Goal: Information Seeking & Learning: Check status

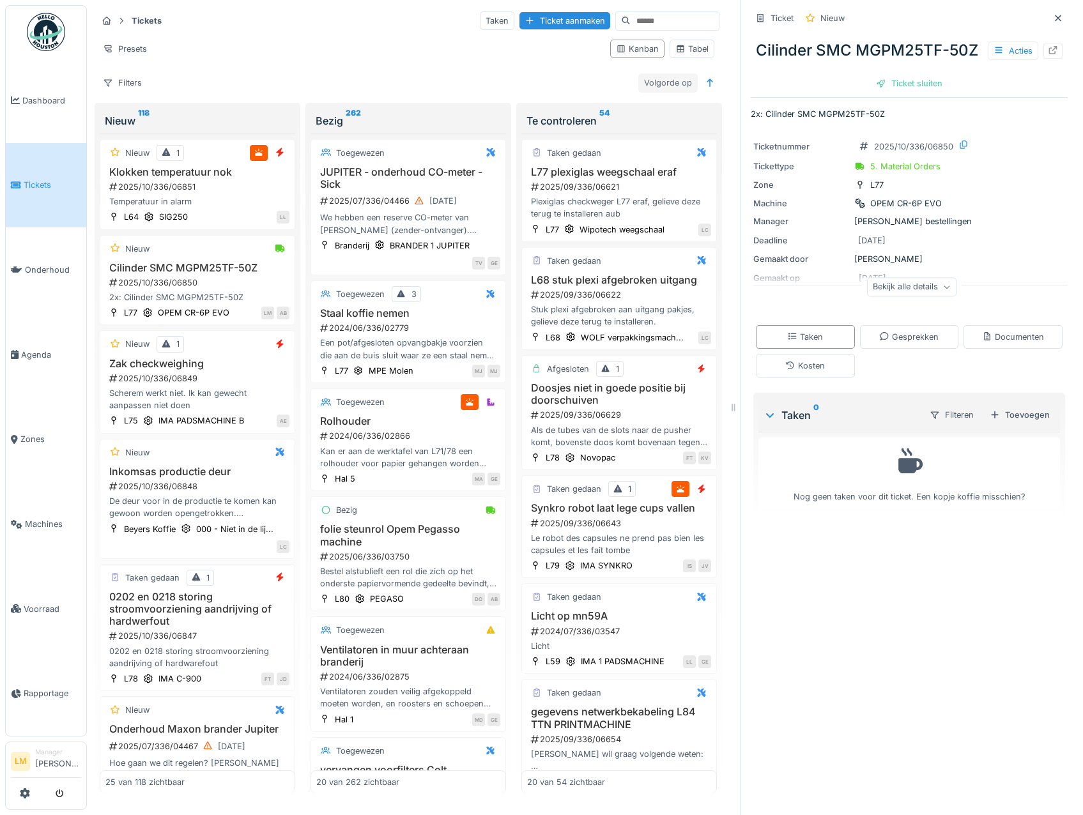
scroll to position [3, 0]
click at [1043, 58] on div at bounding box center [1052, 51] width 19 height 16
click at [56, 619] on link "Voorraad" at bounding box center [46, 609] width 81 height 85
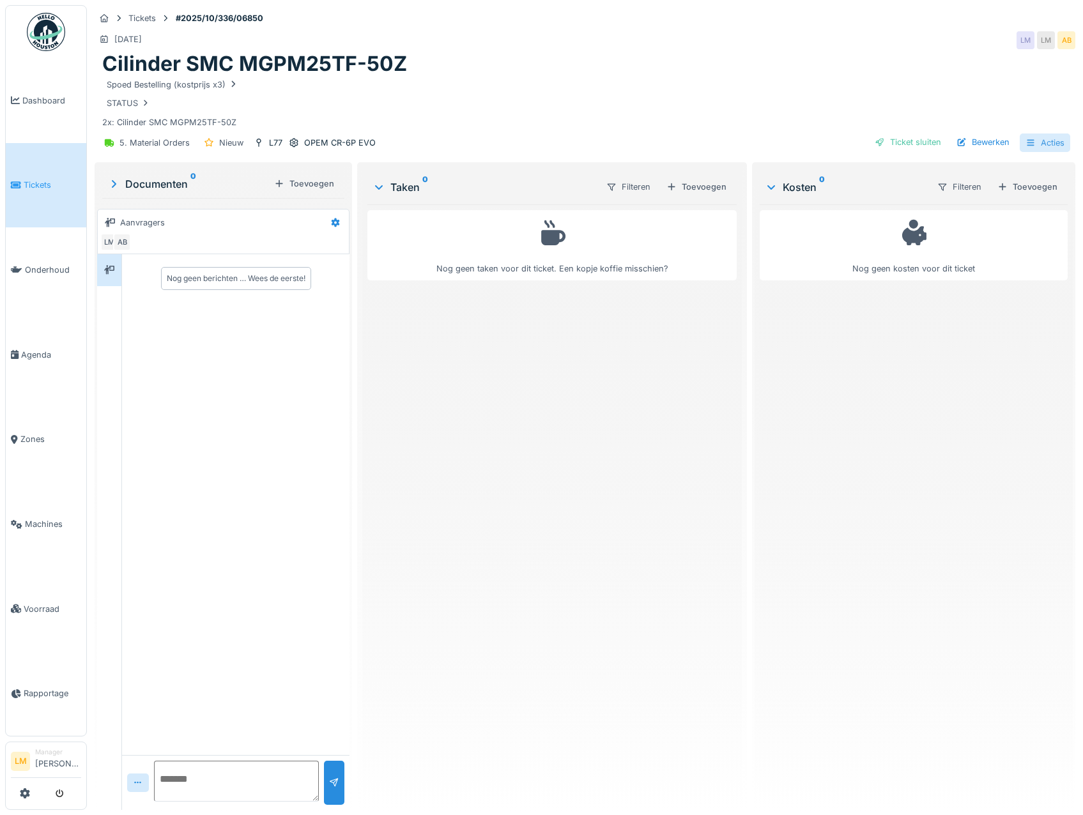
click at [1029, 147] on div "Acties" at bounding box center [1045, 143] width 50 height 19
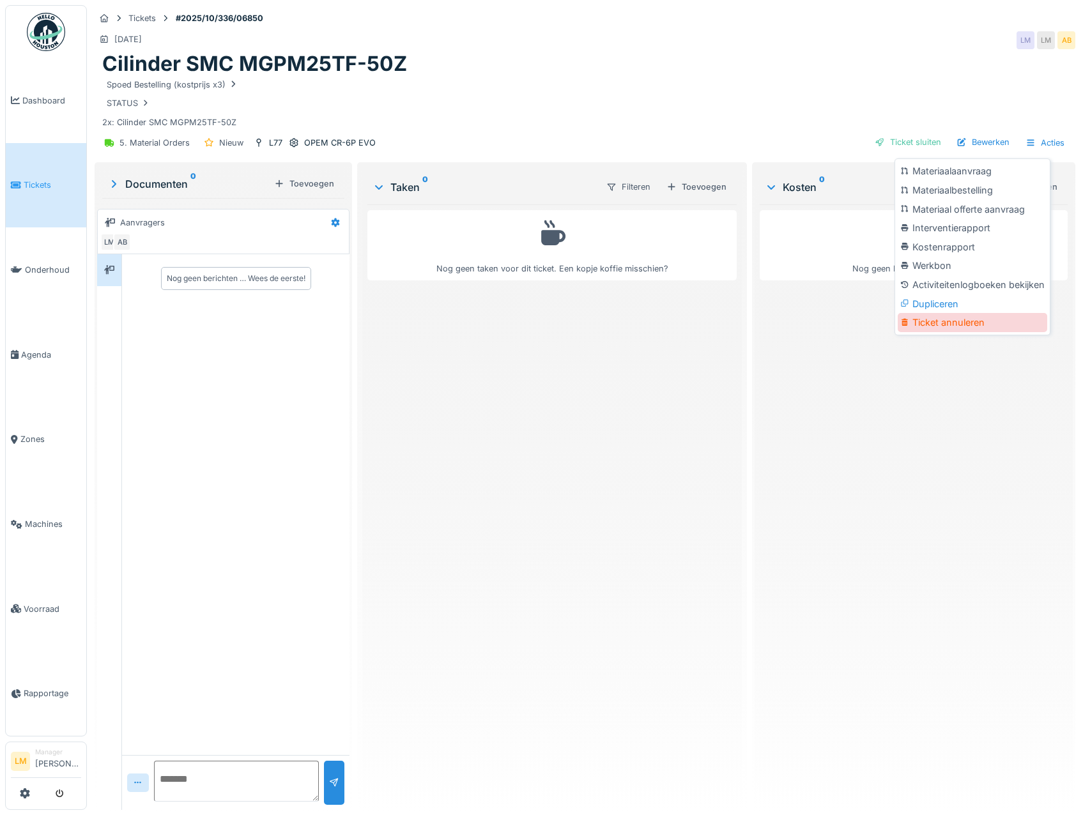
click at [960, 319] on div "Ticket annuleren" at bounding box center [973, 322] width 150 height 19
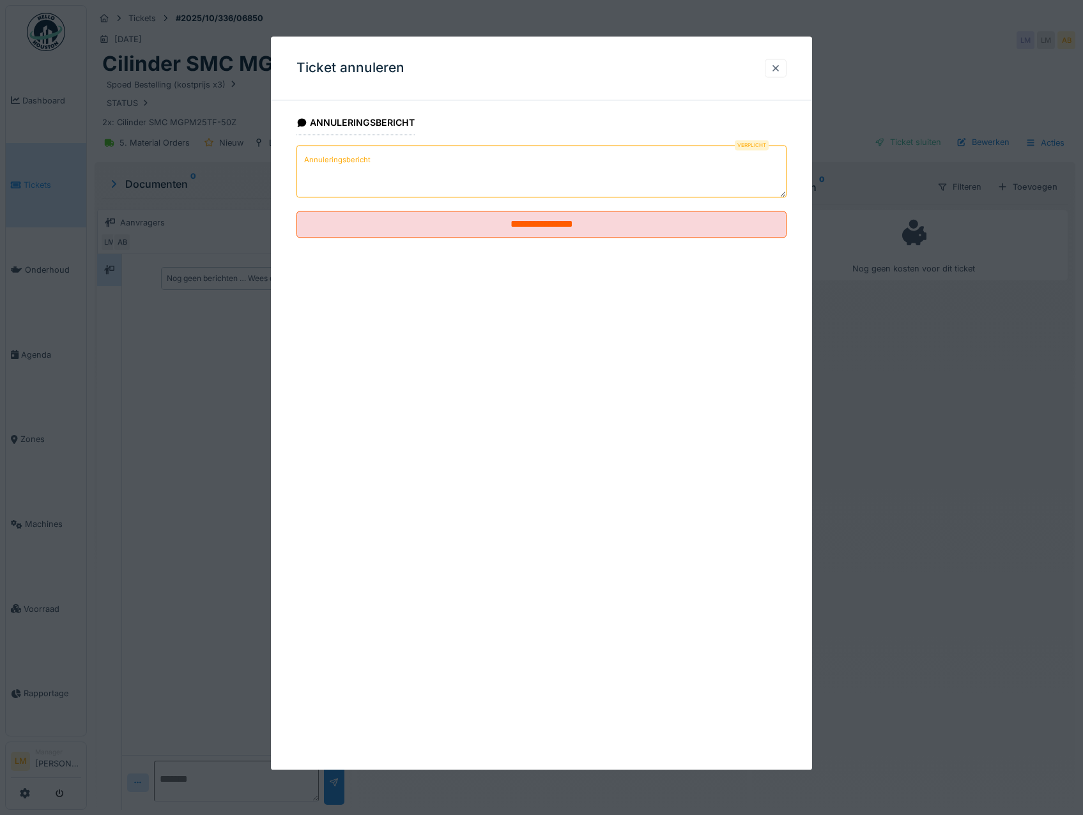
click at [787, 72] on div at bounding box center [776, 68] width 22 height 19
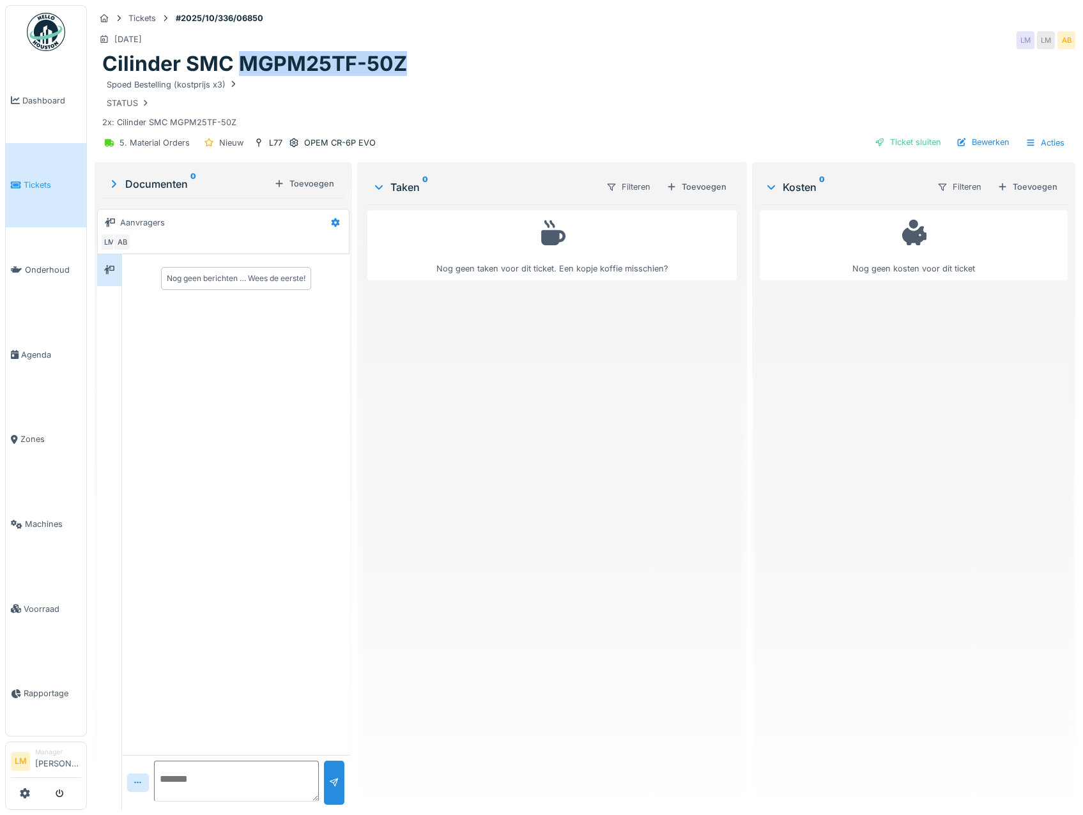
drag, startPoint x: 246, startPoint y: 60, endPoint x: 414, endPoint y: 72, distance: 168.4
click at [414, 72] on div "Cilinder SMC MGPM25TF-50Z" at bounding box center [584, 64] width 965 height 24
copy h1 "MGPM25TF-50Z"
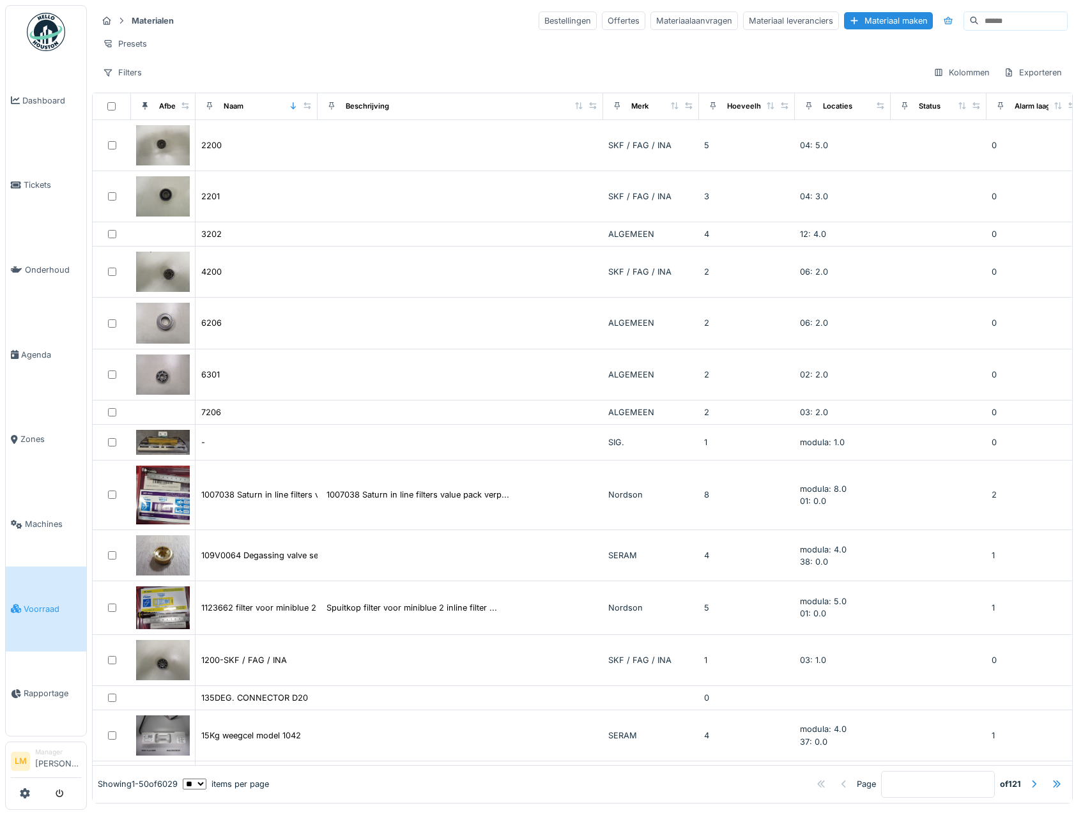
click at [987, 24] on input at bounding box center [1023, 21] width 88 height 18
paste input "**********"
type input "**********"
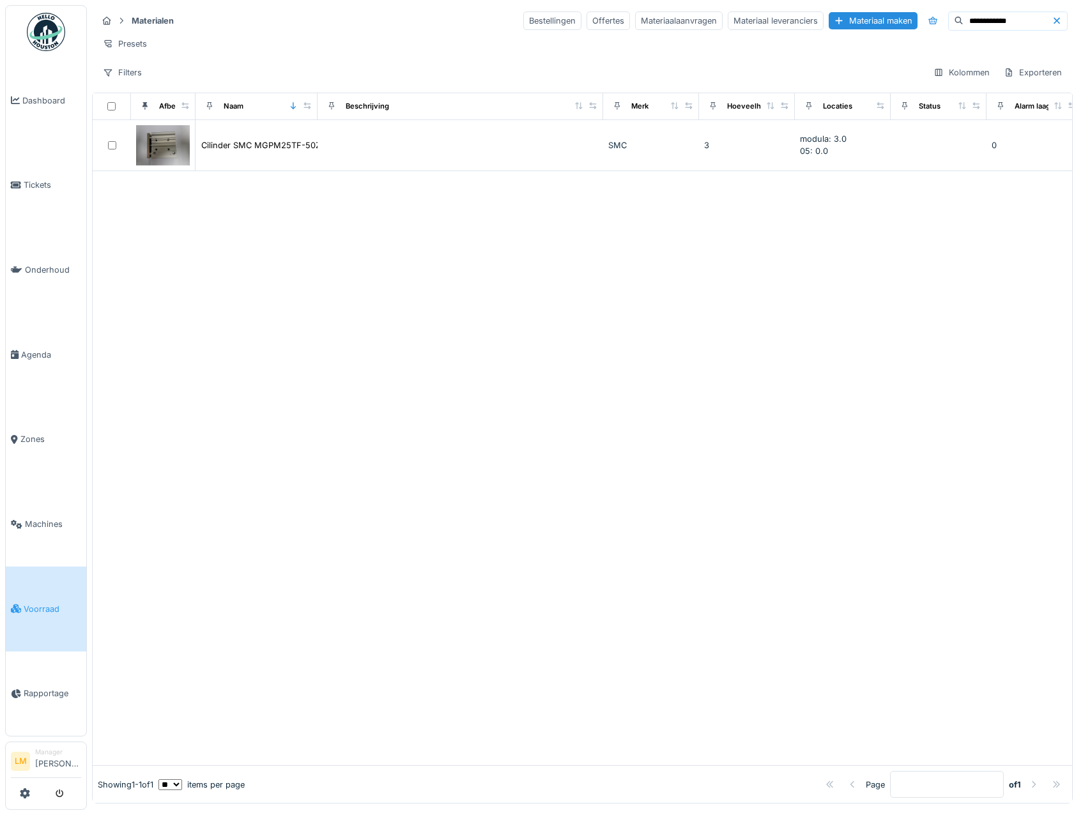
drag, startPoint x: 227, startPoint y: 437, endPoint x: 292, endPoint y: 427, distance: 65.2
click at [229, 427] on div at bounding box center [582, 468] width 979 height 595
click at [27, 172] on link "Tickets" at bounding box center [46, 185] width 81 height 85
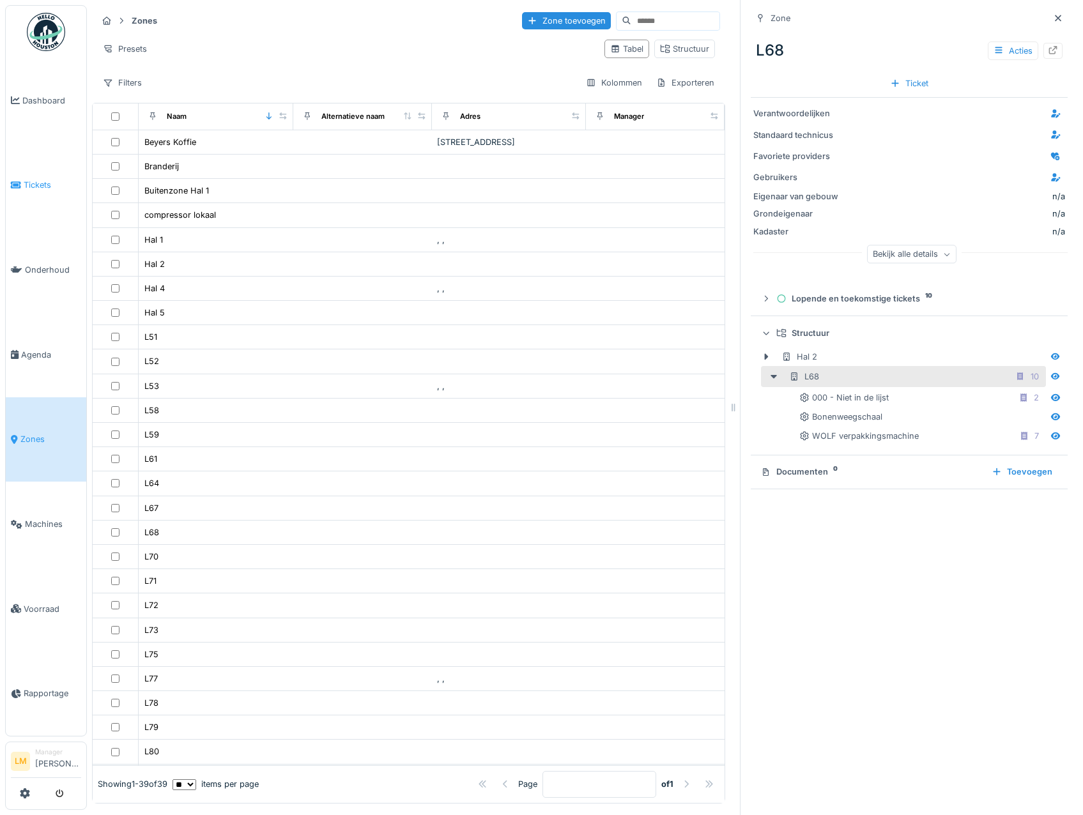
click at [39, 190] on link "Tickets" at bounding box center [46, 185] width 81 height 85
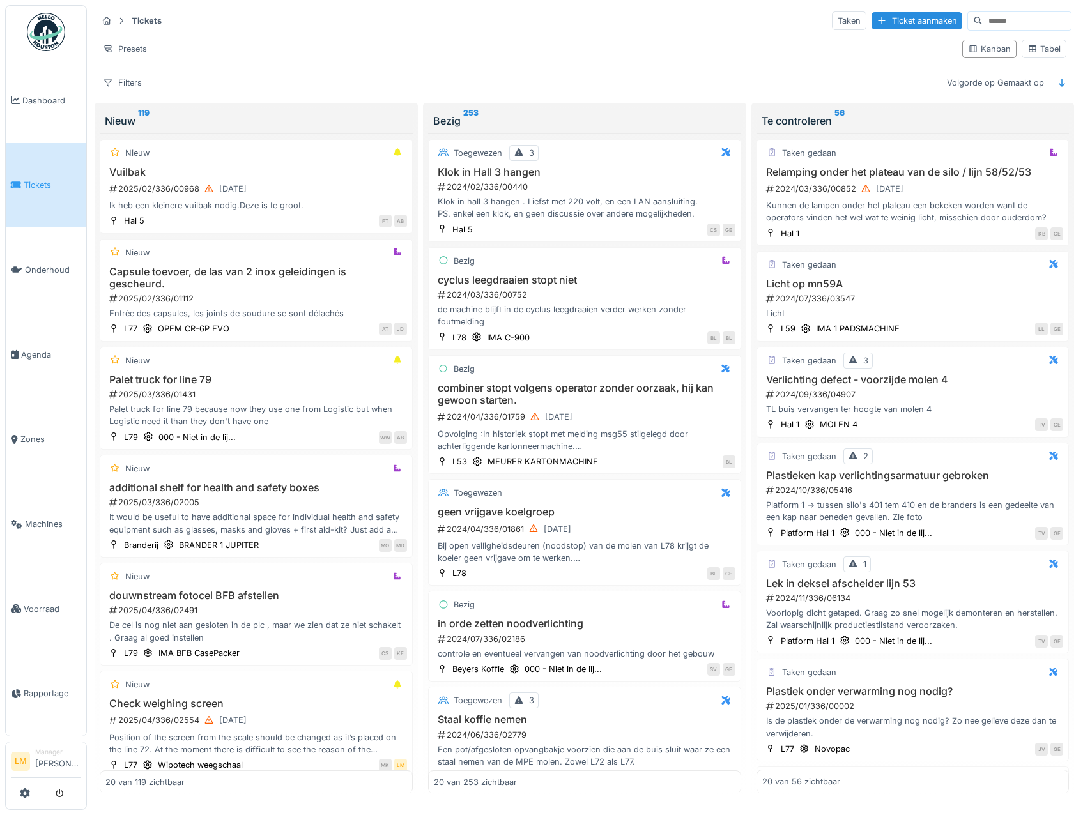
click at [866, 75] on div "Filters Volgorde op Gemaakt op" at bounding box center [584, 82] width 974 height 19
drag, startPoint x: 434, startPoint y: 13, endPoint x: 443, endPoint y: 53, distance: 40.6
click at [434, 13] on div "Tickets Taken Ticket aanmaken" at bounding box center [584, 20] width 974 height 21
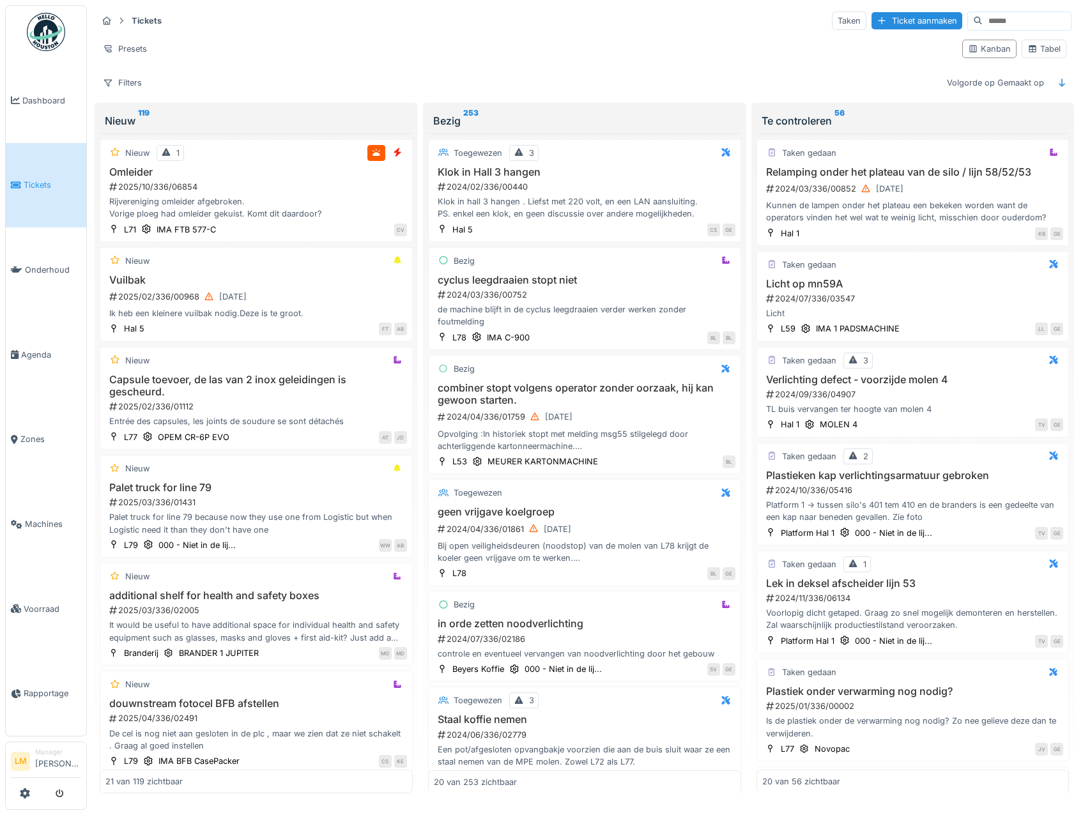
click at [30, 182] on span "Tickets" at bounding box center [53, 185] width 58 height 12
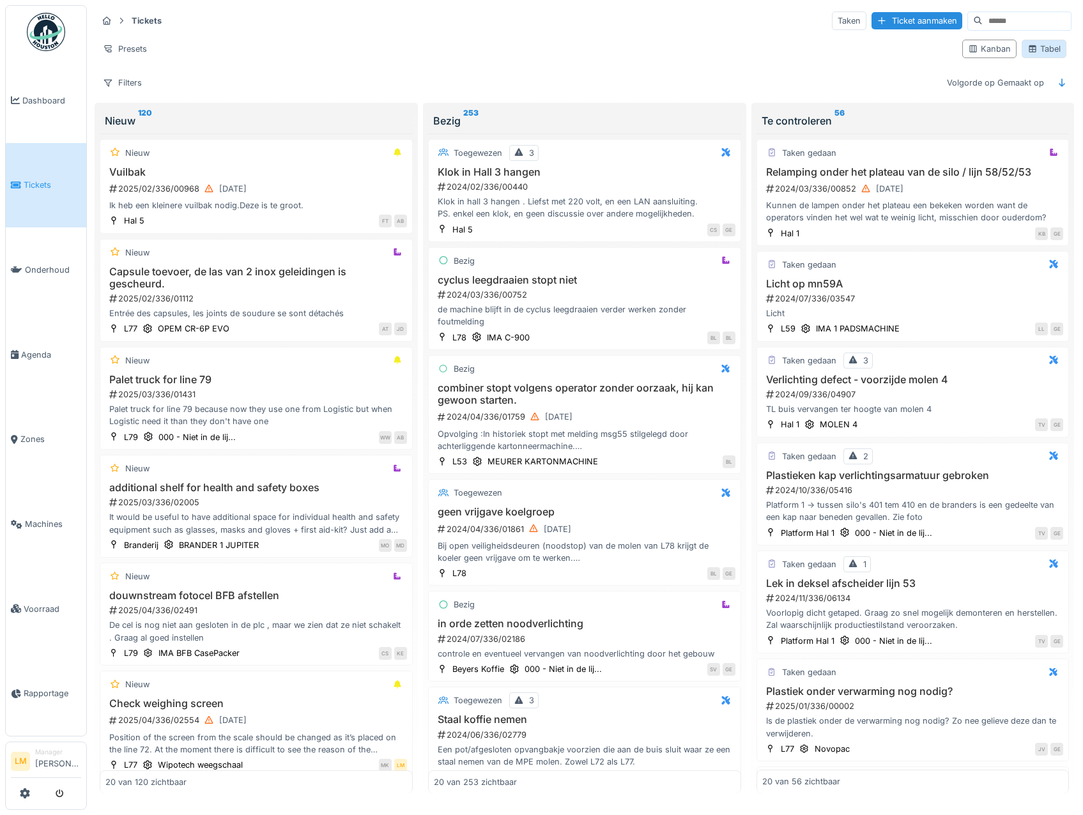
click at [1039, 48] on div "Tabel" at bounding box center [1043, 49] width 33 height 12
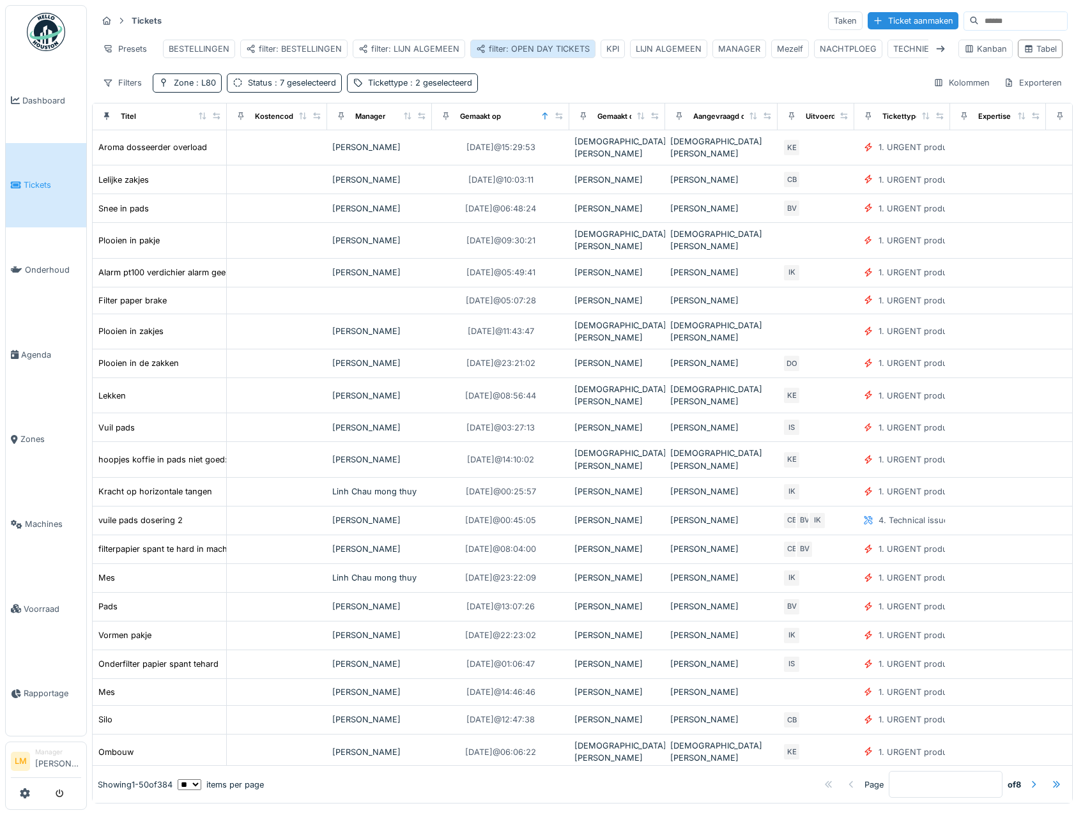
click at [524, 45] on div "filter: OPEN DAY TICKETS" at bounding box center [533, 49] width 114 height 12
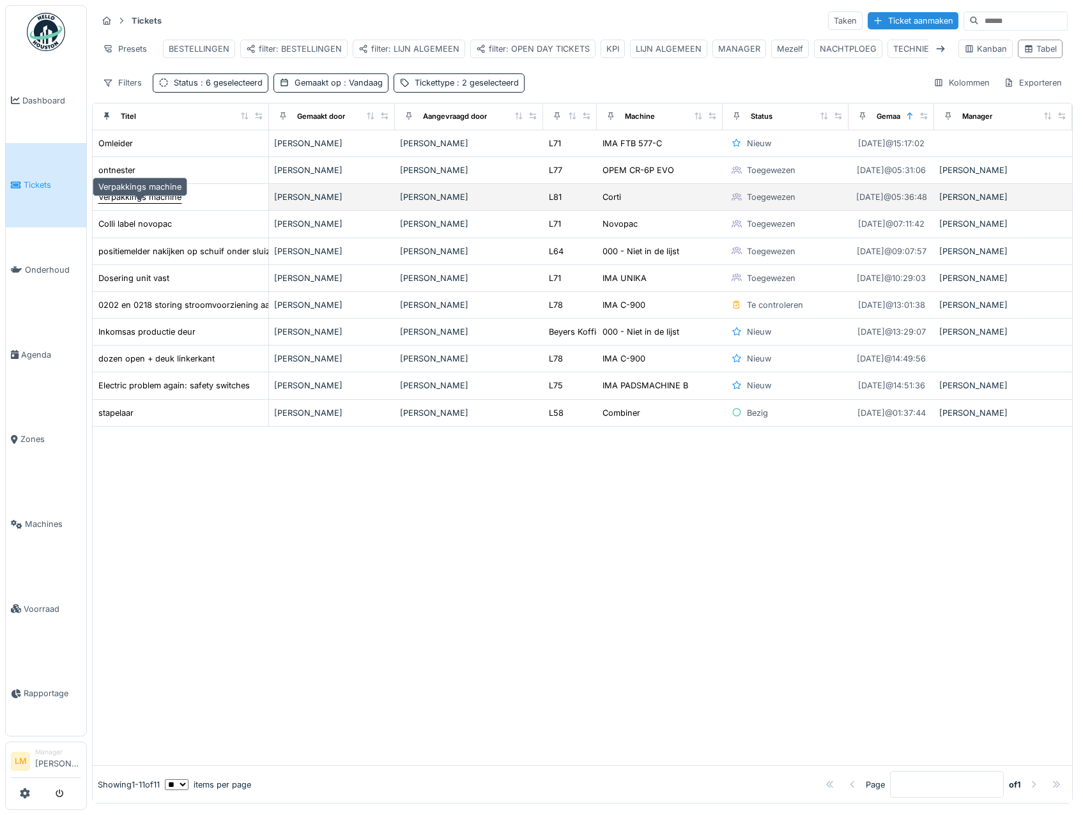
click at [137, 203] on div "Verpakkings machine" at bounding box center [139, 197] width 83 height 12
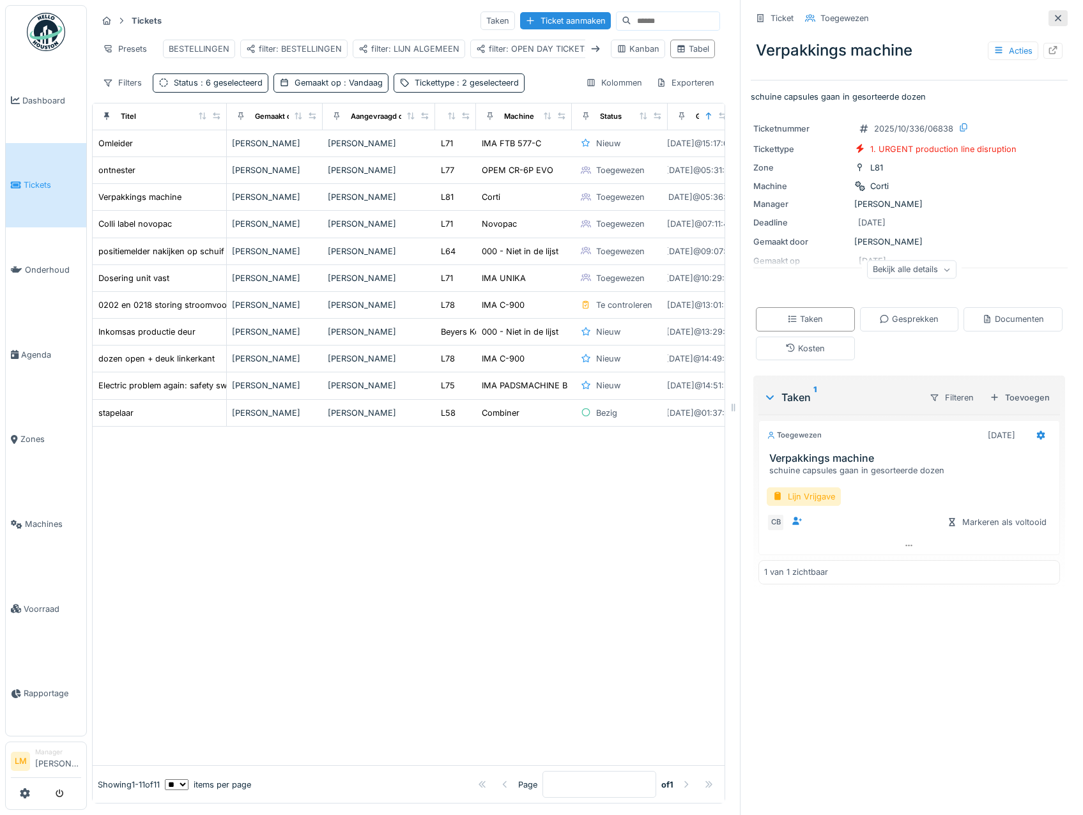
click at [1053, 18] on icon at bounding box center [1058, 18] width 10 height 8
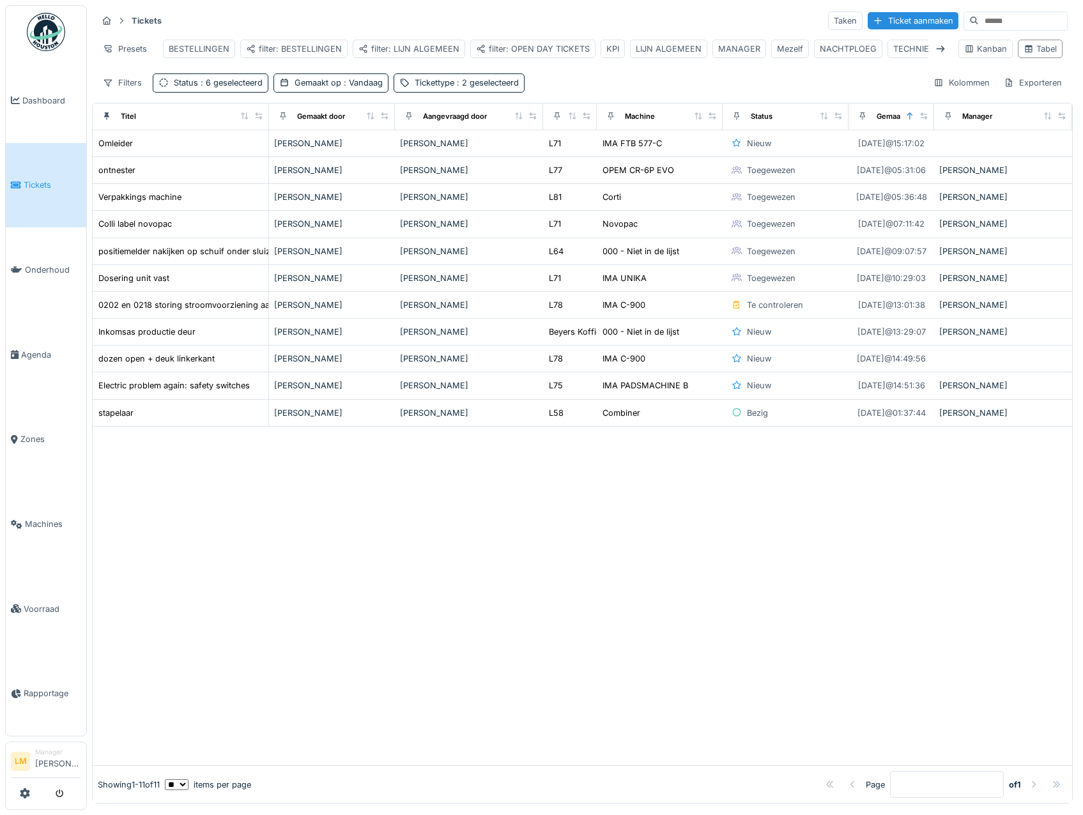
click at [467, 581] on div at bounding box center [582, 596] width 979 height 339
click at [496, 588] on div at bounding box center [582, 596] width 979 height 339
click at [937, 47] on icon at bounding box center [941, 49] width 8 height 6
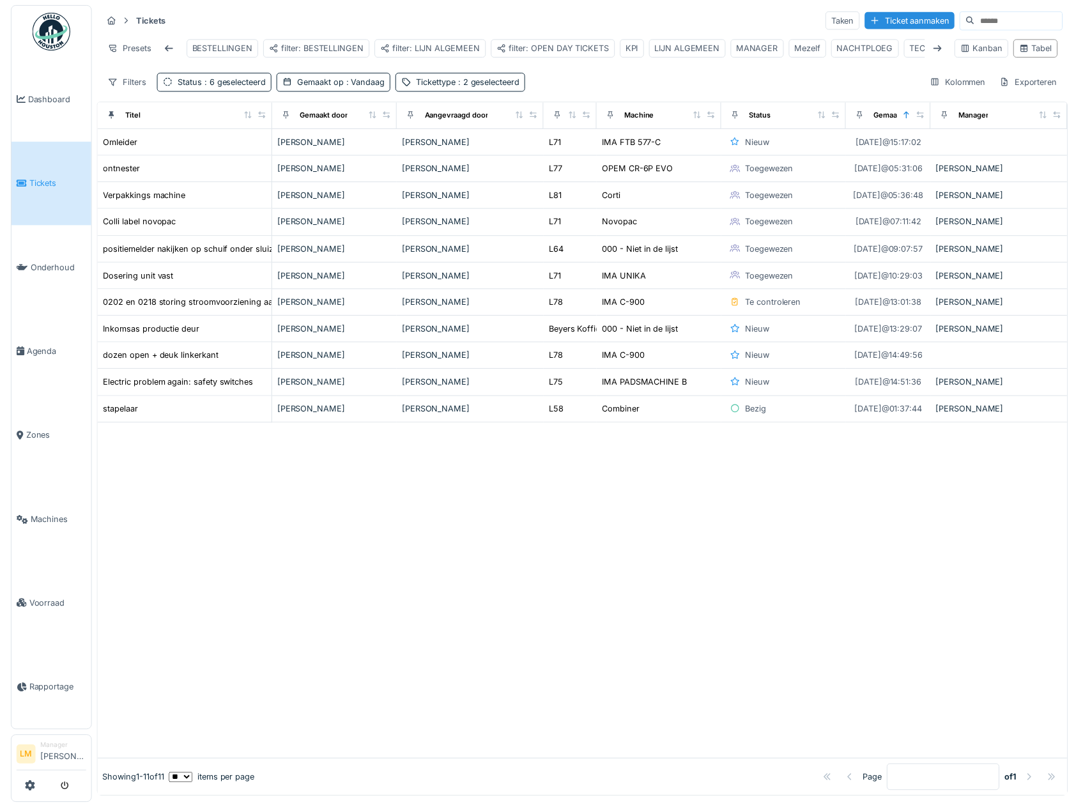
scroll to position [0, 91]
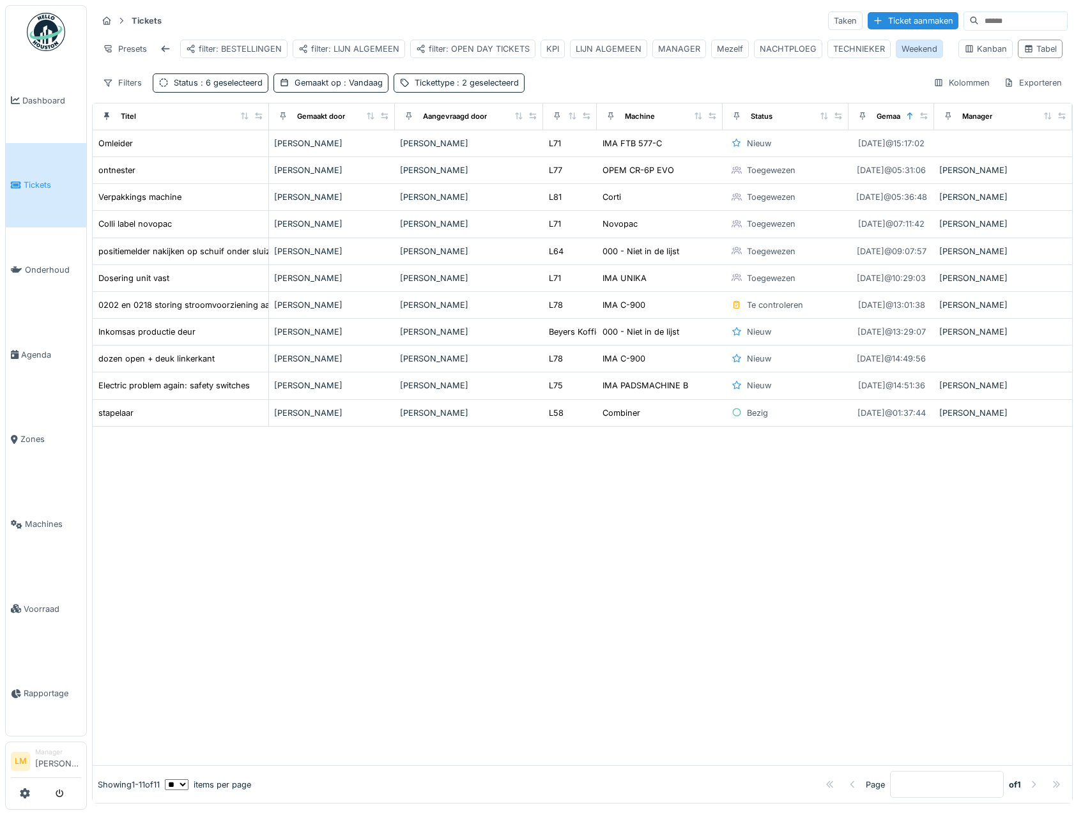
click at [902, 49] on div "Weekend" at bounding box center [920, 49] width 36 height 12
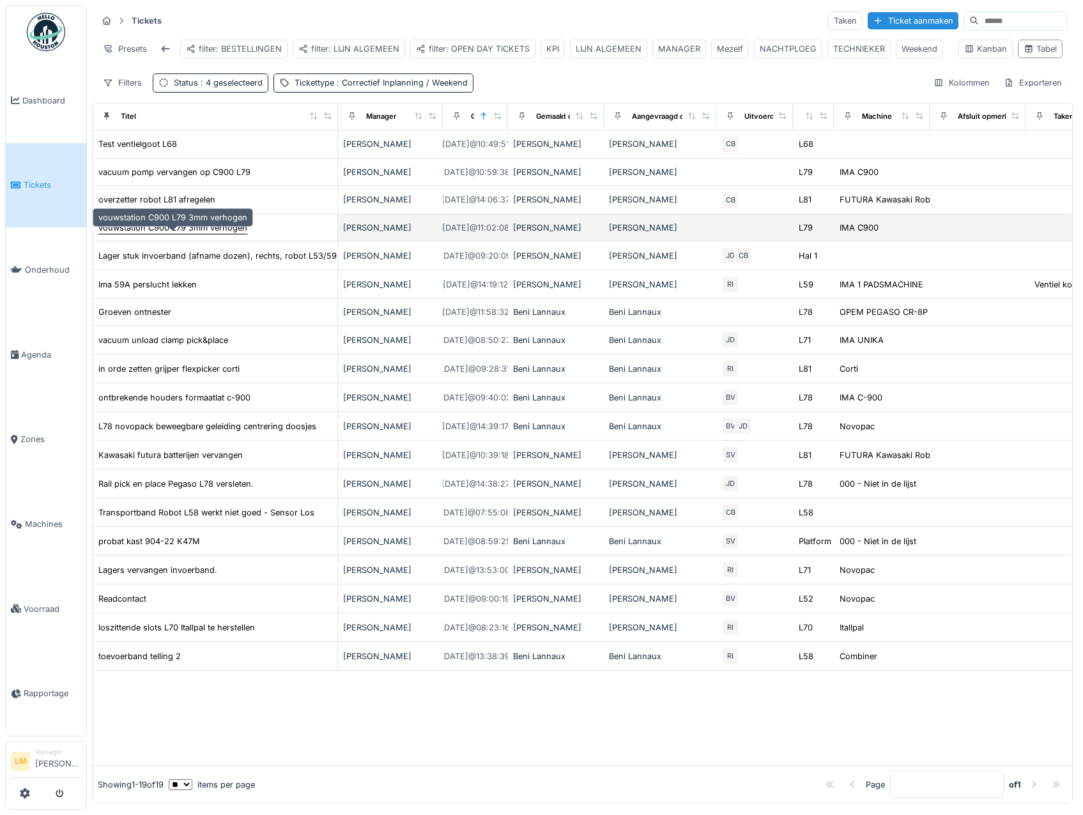
click at [177, 234] on div "vouwstation C900 L79 3mm verhogen" at bounding box center [172, 228] width 149 height 12
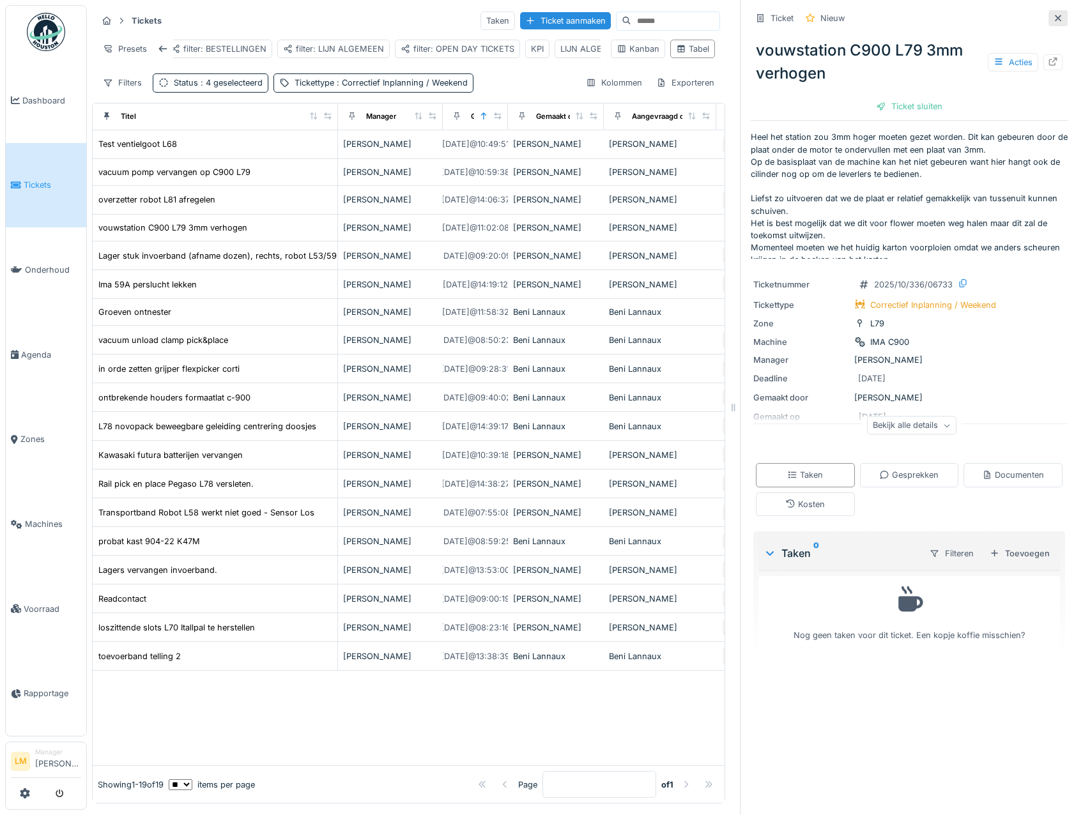
click at [1053, 24] on div at bounding box center [1058, 18] width 10 height 12
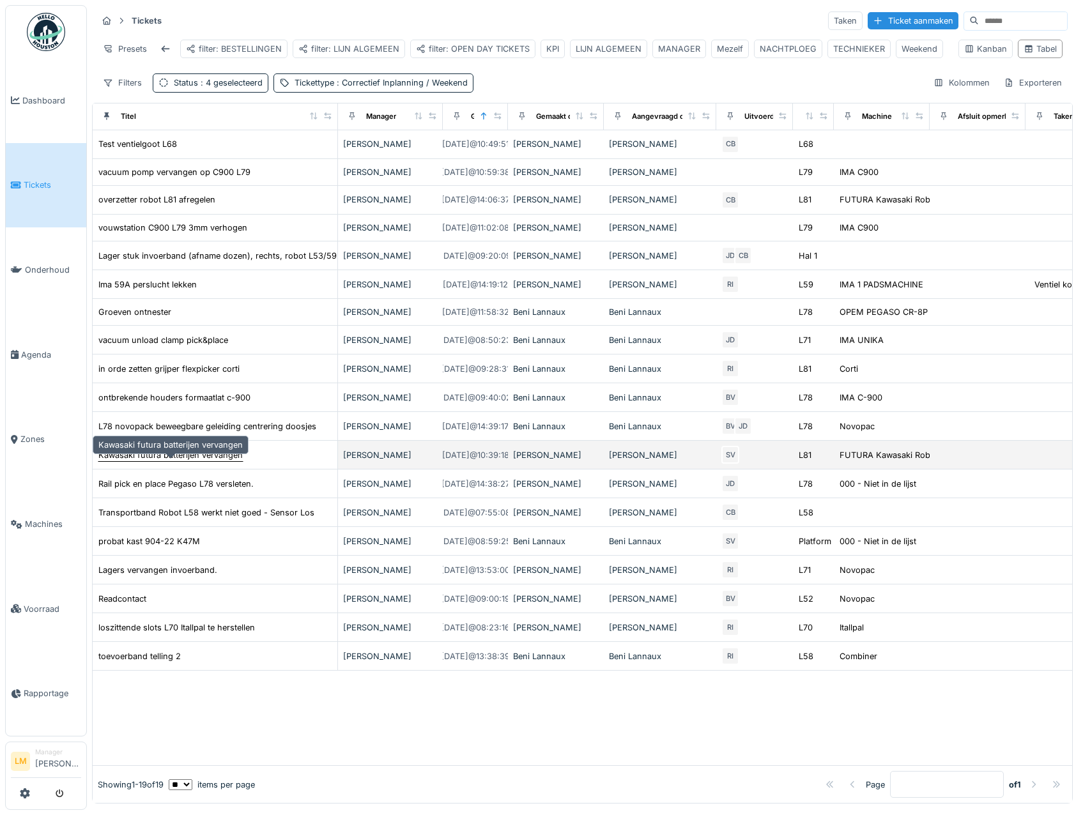
click at [199, 461] on div "Kawasaki futura batterijen vervangen" at bounding box center [170, 455] width 144 height 12
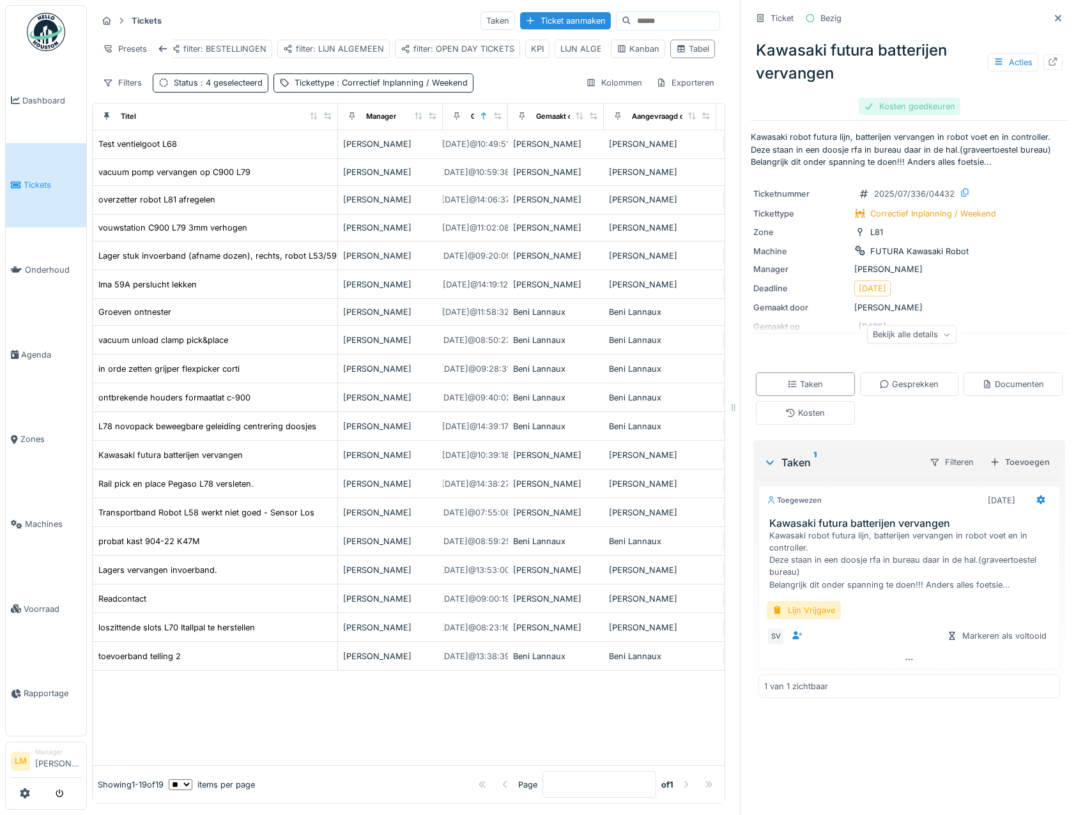
click at [892, 112] on div "Kosten goedkeuren" at bounding box center [910, 106] width 102 height 17
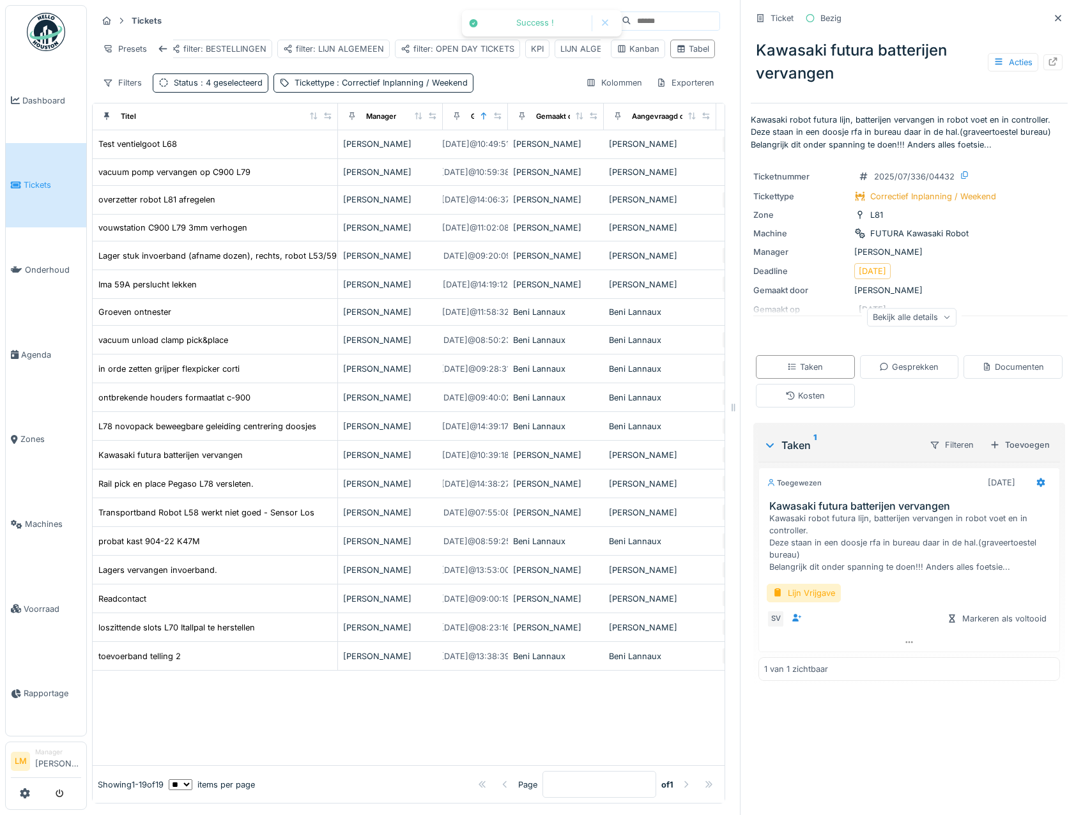
click at [902, 104] on div "Ticket Bezig Kawasaki futura batterijen vervangen Acties" at bounding box center [909, 54] width 317 height 98
click at [1053, 23] on div at bounding box center [1058, 18] width 10 height 12
